Goal: Navigation & Orientation: Find specific page/section

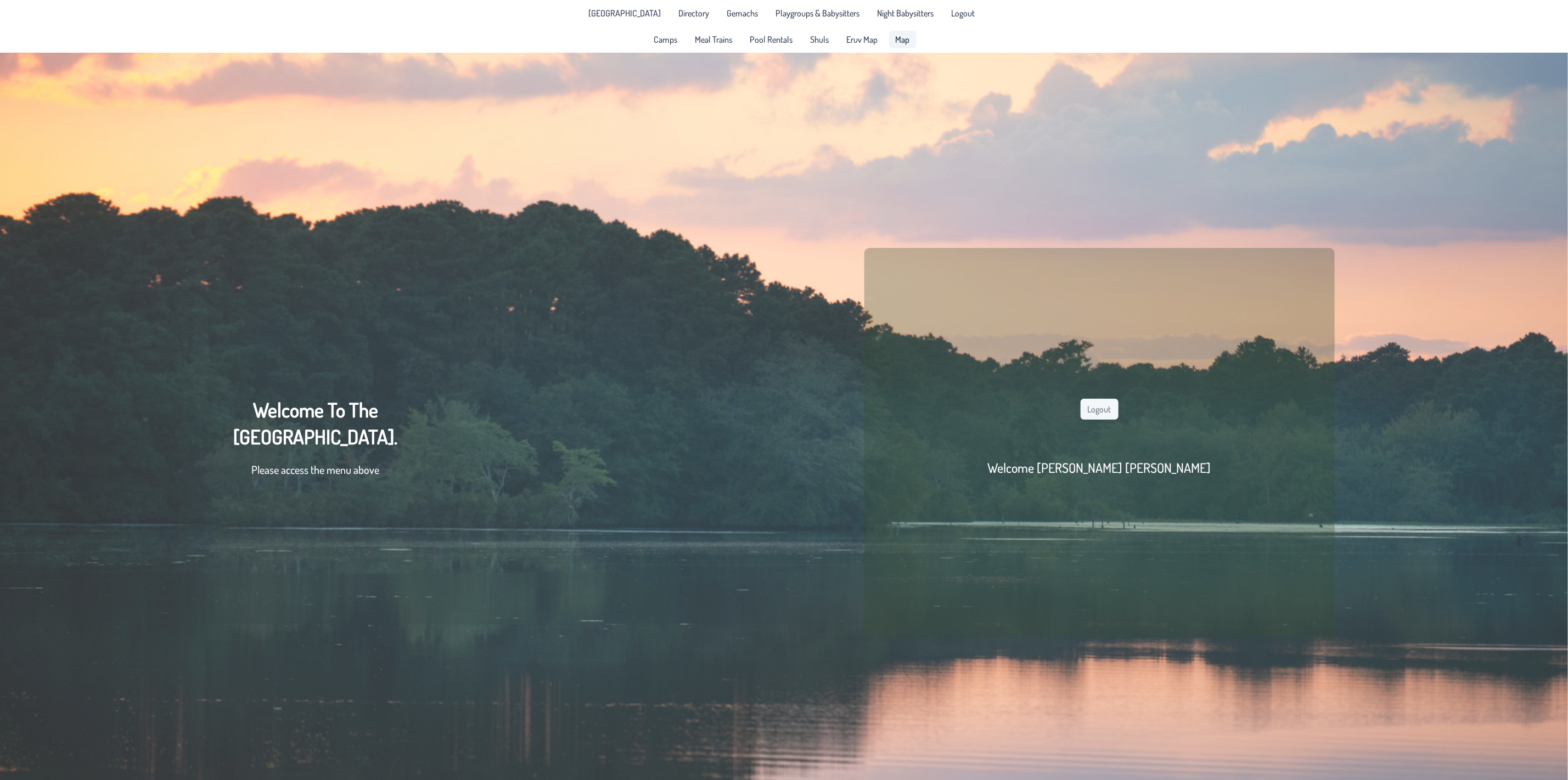
click at [902, 38] on span "Map" at bounding box center [902, 39] width 14 height 9
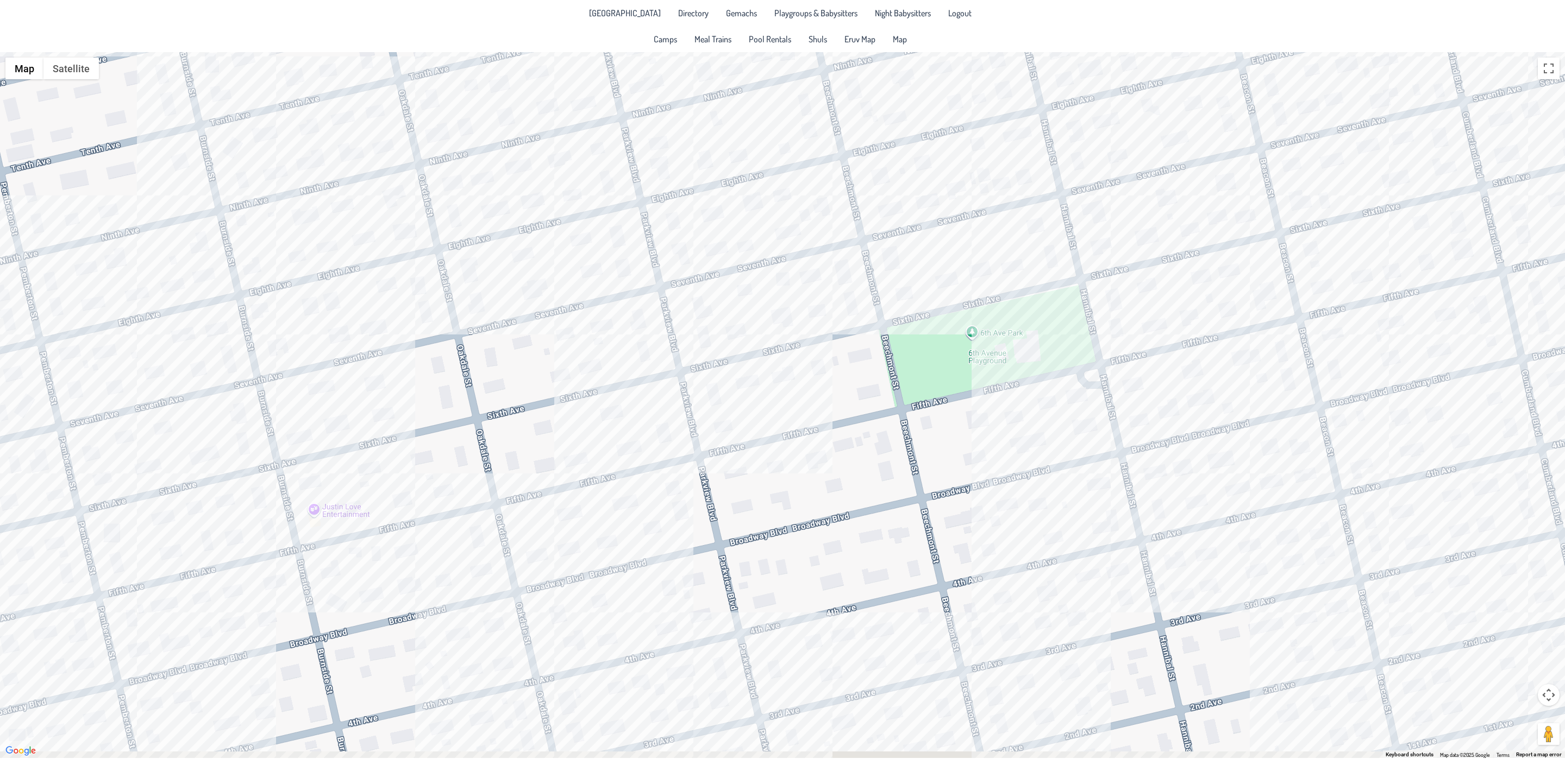
drag, startPoint x: 879, startPoint y: 597, endPoint x: 1020, endPoint y: 280, distance: 346.9
click at [1033, 280] on div at bounding box center [782, 405] width 1565 height 706
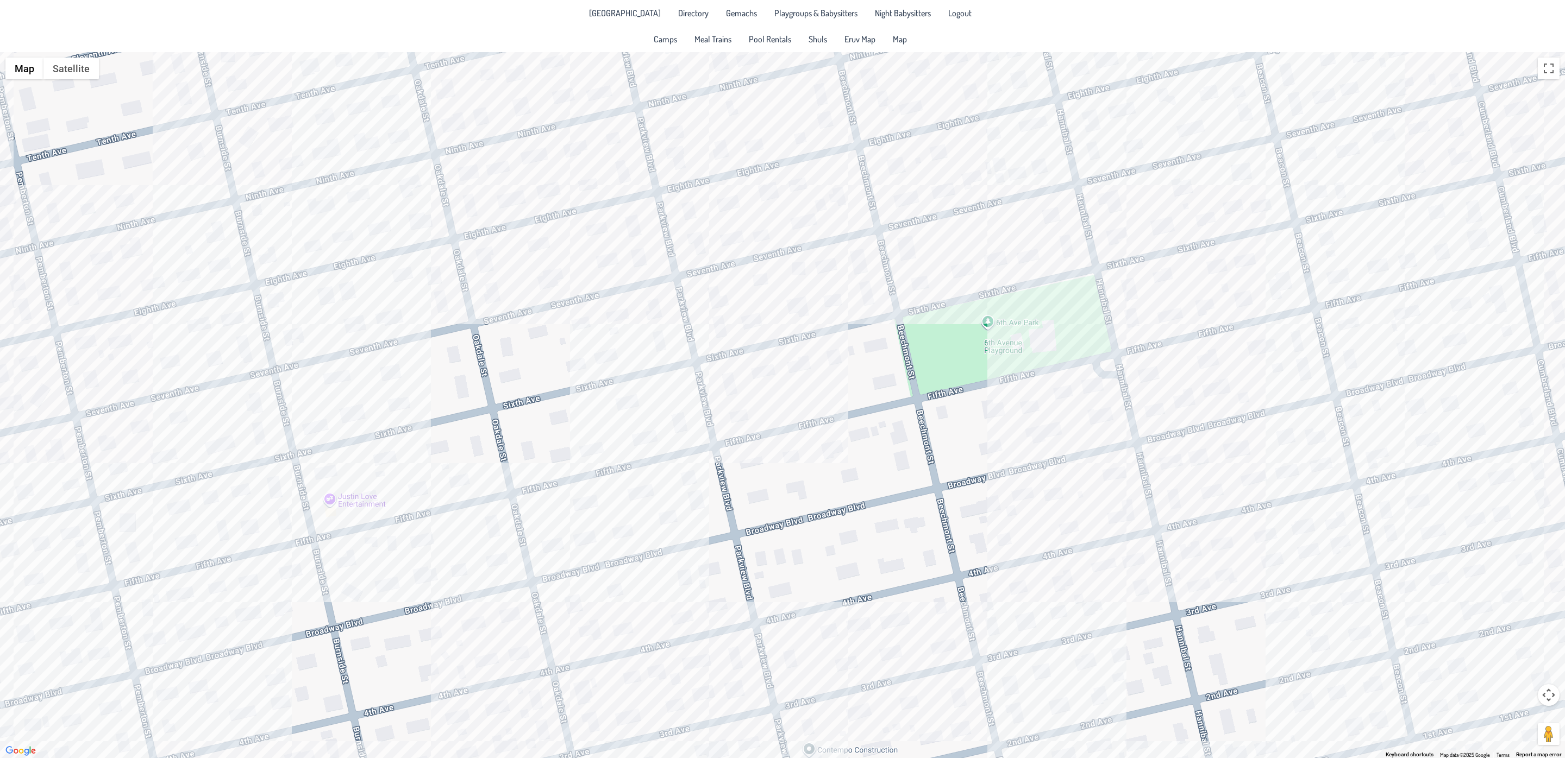
click at [730, 424] on div at bounding box center [782, 405] width 1565 height 706
click at [572, 612] on div "& [PERSON_NAME] [STREET_ADDRESS]" at bounding box center [782, 405] width 1565 height 706
click at [504, 710] on div "Ari & [PERSON_NAME] [STREET_ADDRESS]" at bounding box center [782, 405] width 1565 height 706
click at [448, 574] on div "[PERSON_NAME] & [PERSON_NAME] [PERSON_NAME] [STREET_ADDRESS]" at bounding box center [782, 405] width 1565 height 706
click at [434, 489] on div "[PERSON_NAME] & [PERSON_NAME] [STREET_ADDRESS]" at bounding box center [782, 405] width 1565 height 706
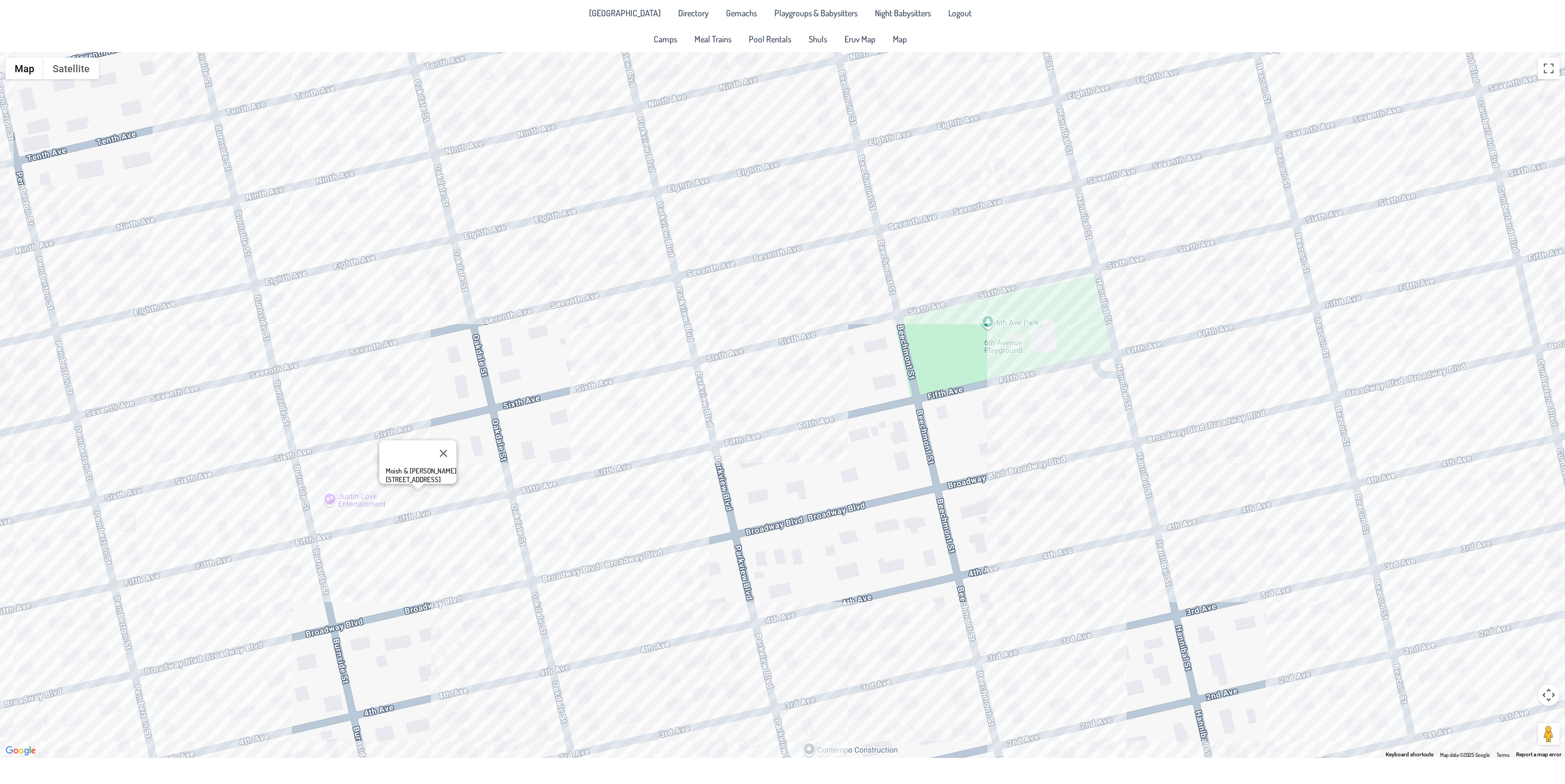
click at [368, 414] on div "Moish & [PERSON_NAME] [STREET_ADDRESS]" at bounding box center [782, 405] width 1565 height 706
click at [691, 46] on link "Meal Trains" at bounding box center [712, 39] width 50 height 17
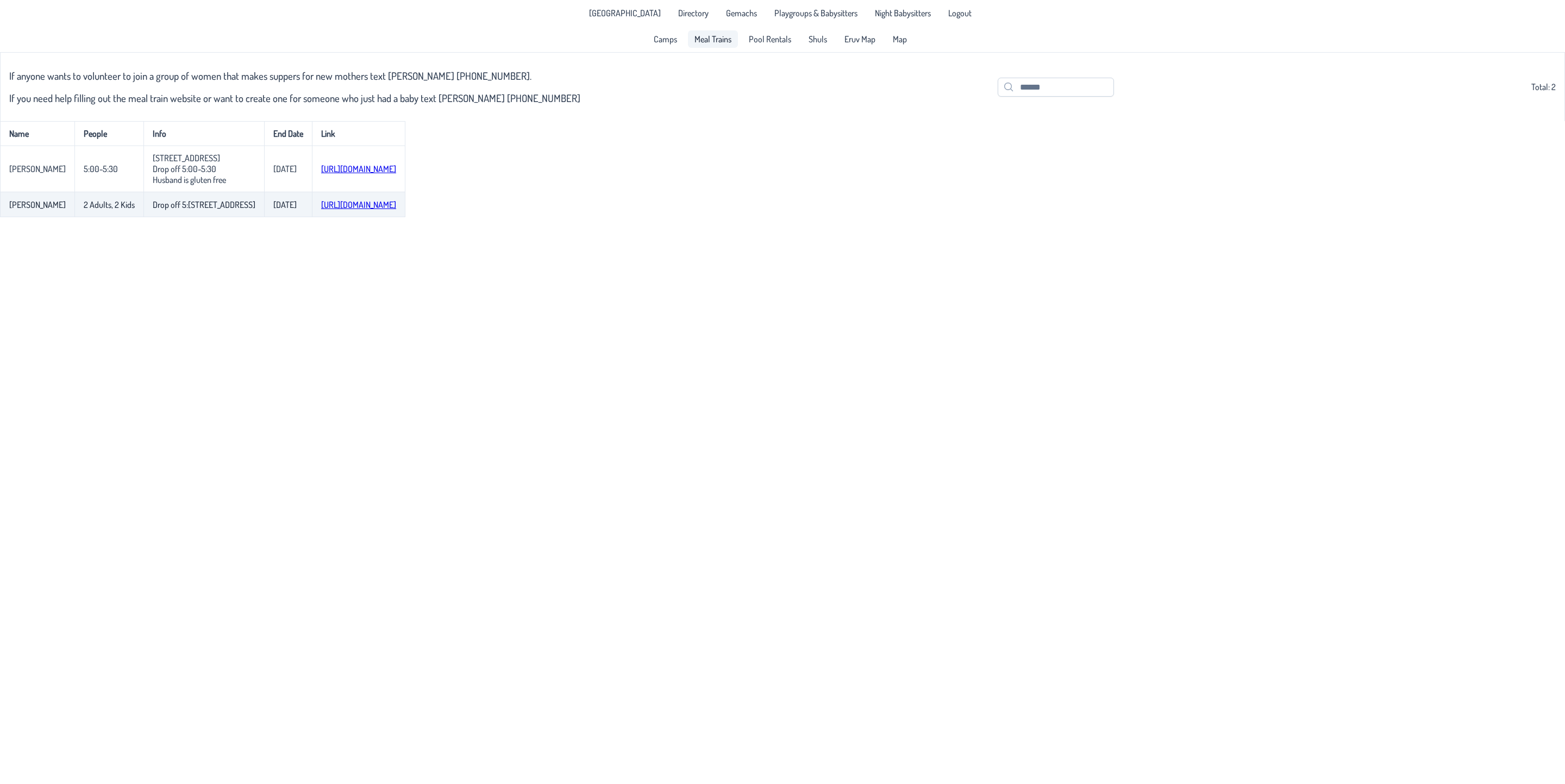
click at [396, 210] on link "[URL][DOMAIN_NAME]" at bounding box center [358, 204] width 75 height 10
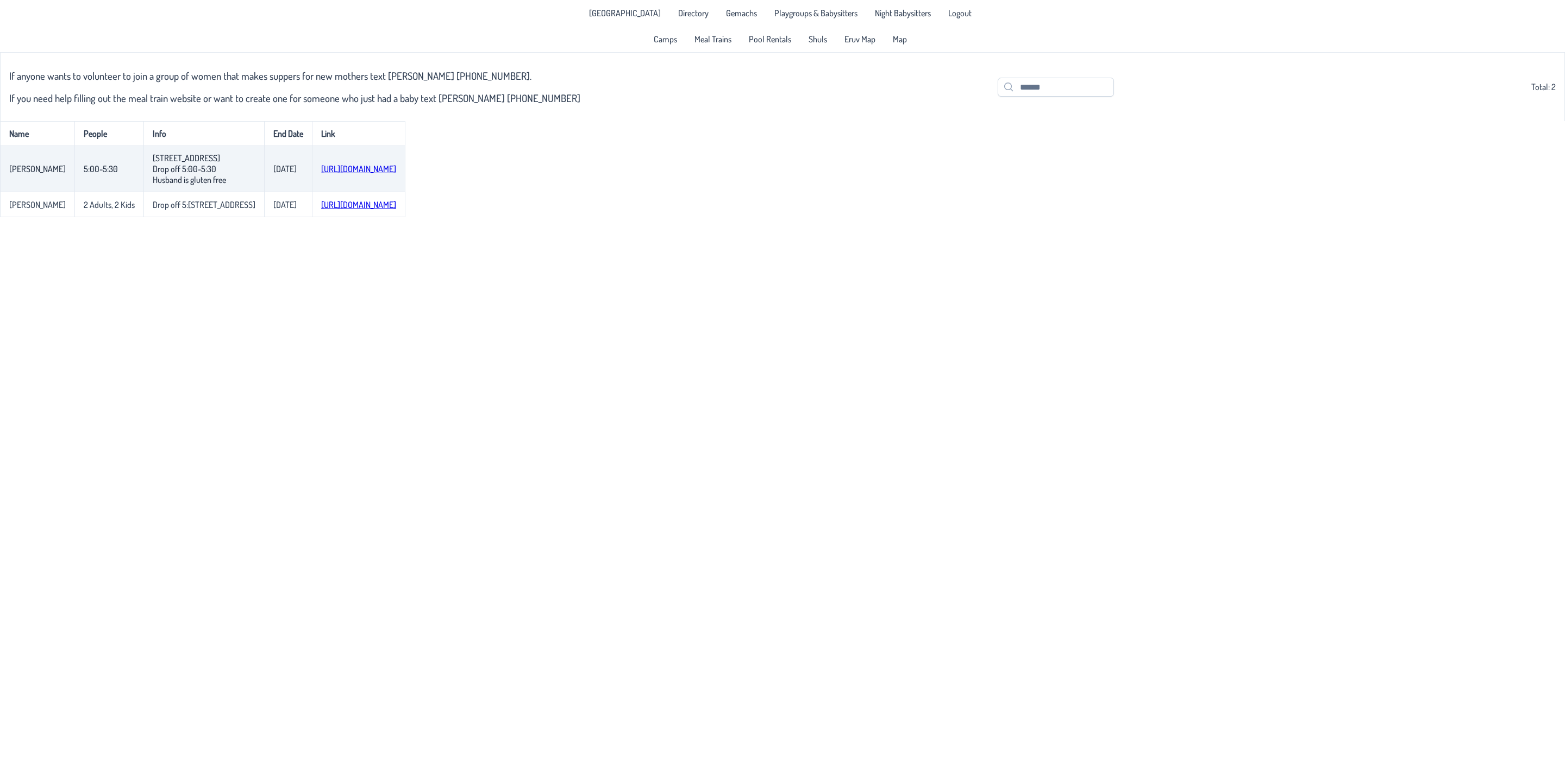
click at [396, 174] on link "[URL][DOMAIN_NAME]" at bounding box center [358, 168] width 75 height 10
